Goal: Find contact information: Find contact information

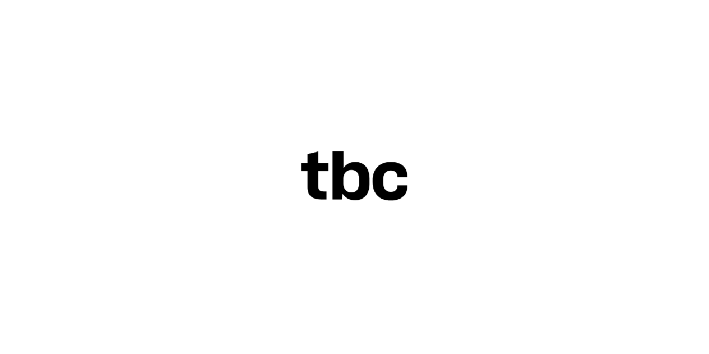
scroll to position [25, 0]
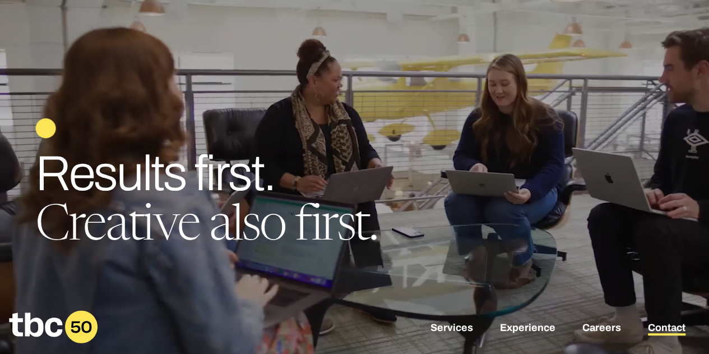
click at [668, 325] on link "Contact" at bounding box center [667, 328] width 38 height 13
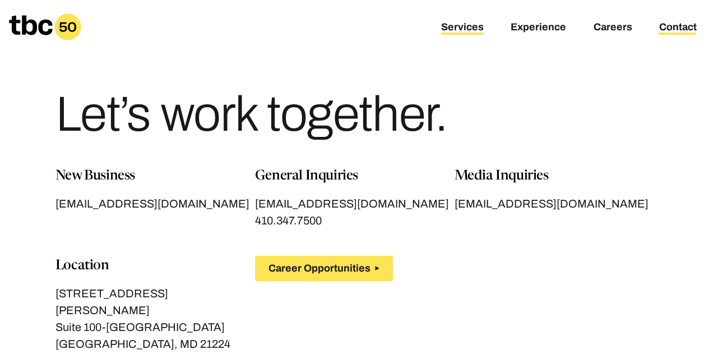
click at [469, 31] on link "Services" at bounding box center [462, 27] width 43 height 13
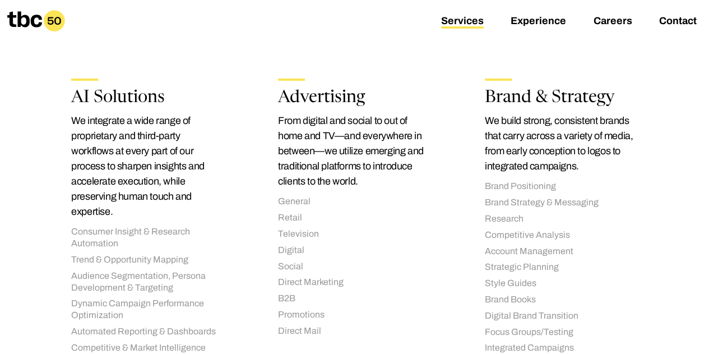
scroll to position [167, 0]
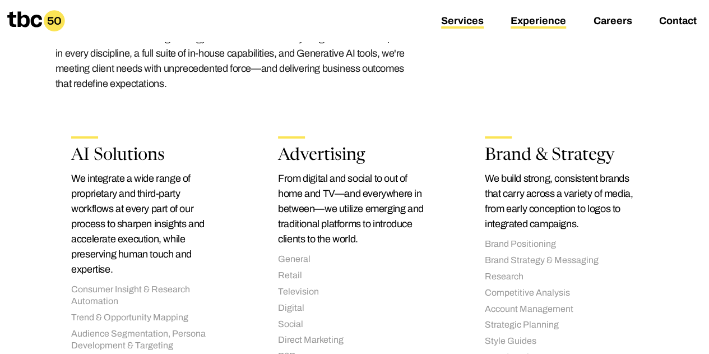
click at [533, 22] on link "Experience" at bounding box center [539, 21] width 56 height 13
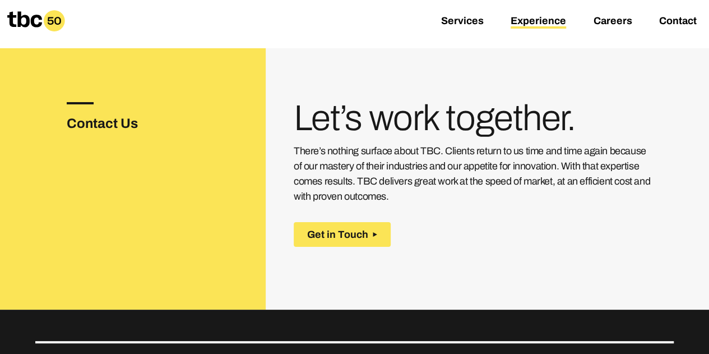
scroll to position [1449, 0]
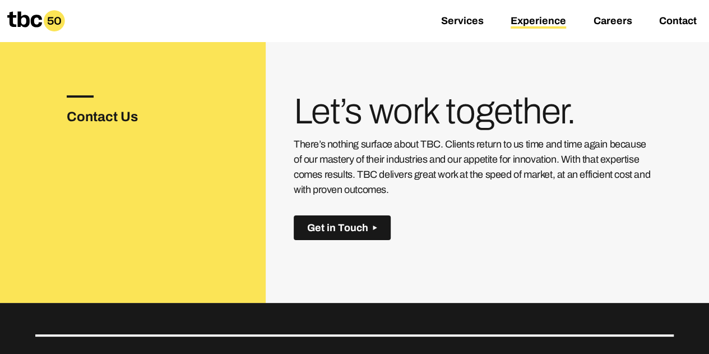
click at [361, 224] on span "Get in Touch" at bounding box center [337, 228] width 61 height 12
